Goal: Check status: Check status

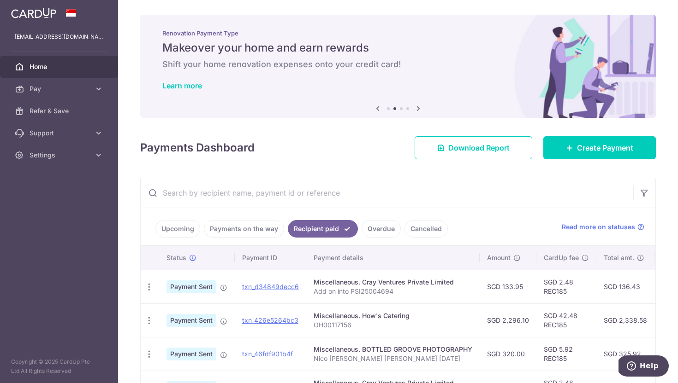
scroll to position [169, 0]
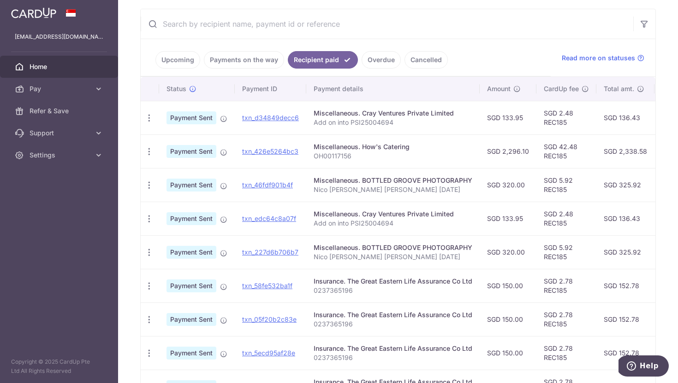
click at [254, 62] on link "Payments on the way" at bounding box center [244, 60] width 80 height 18
click at [330, 59] on link "Recipient paid" at bounding box center [329, 60] width 57 height 18
